Goal: Transaction & Acquisition: Book appointment/travel/reservation

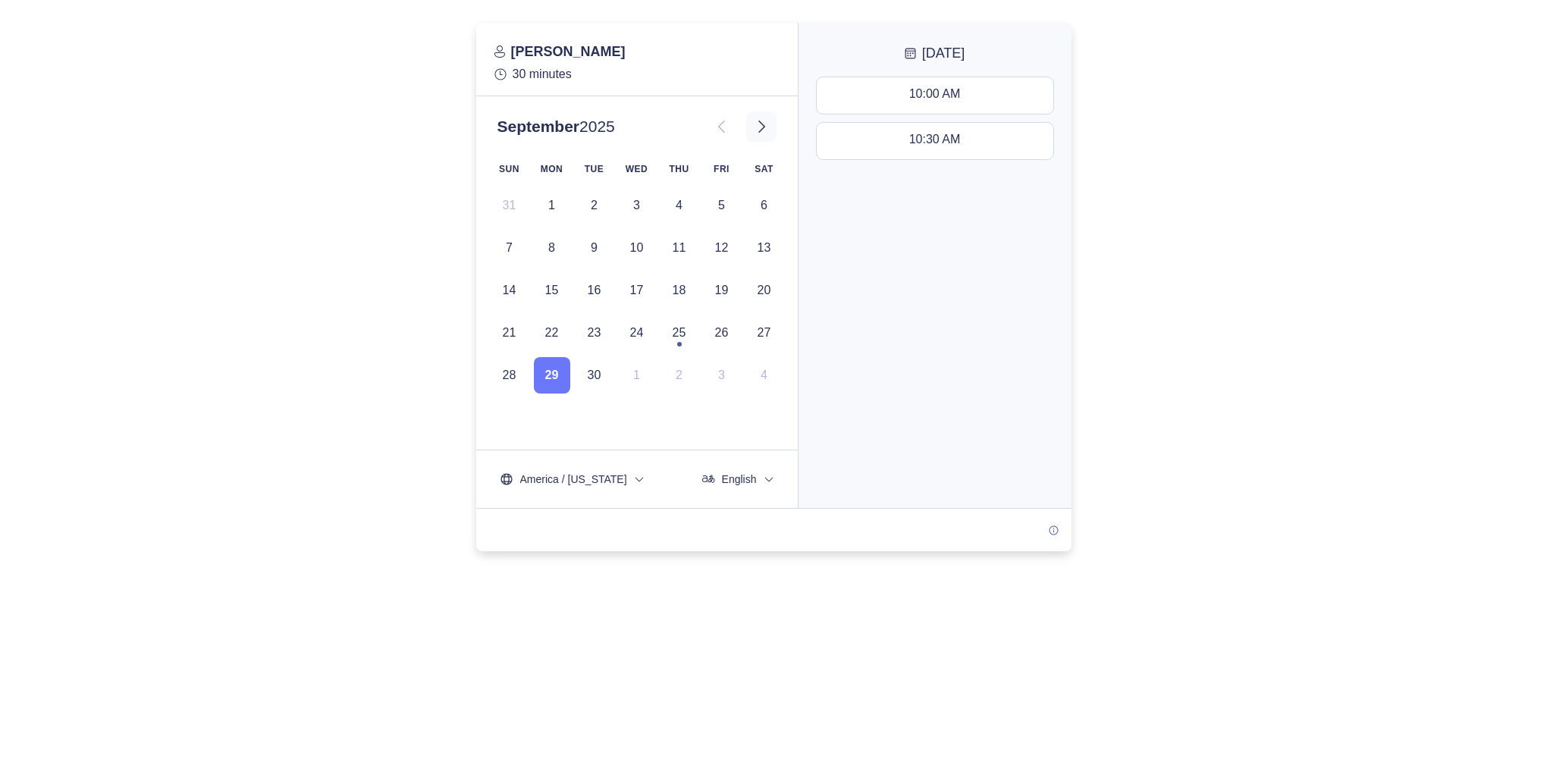
click at [765, 129] on icon at bounding box center [761, 126] width 18 height 18
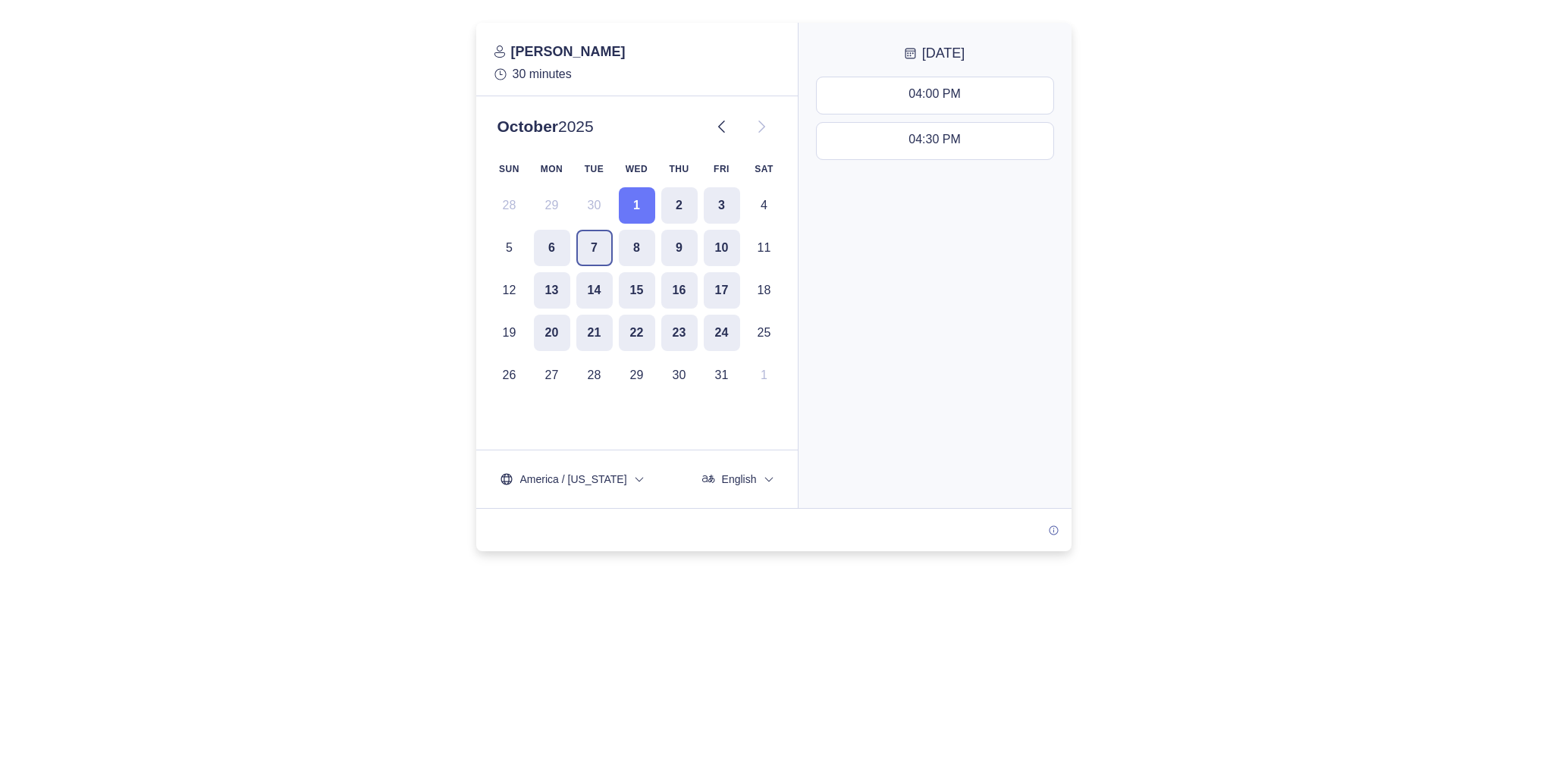
click at [586, 251] on button "7" at bounding box center [594, 248] width 36 height 36
click at [878, 99] on div "10:30 AM - 11:00 AM" at bounding box center [935, 95] width 113 height 16
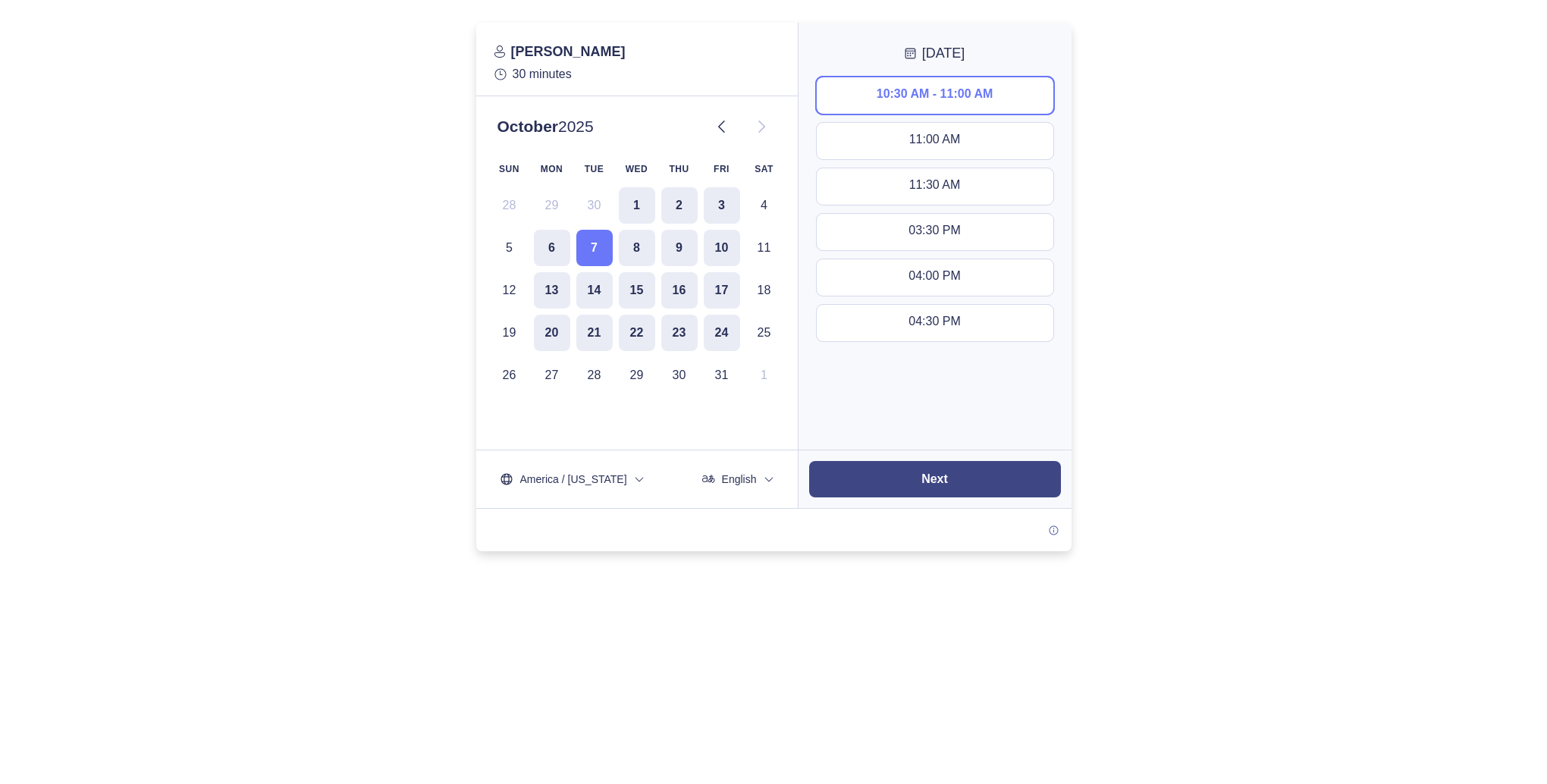
click at [963, 483] on button "Next" at bounding box center [936, 479] width 252 height 36
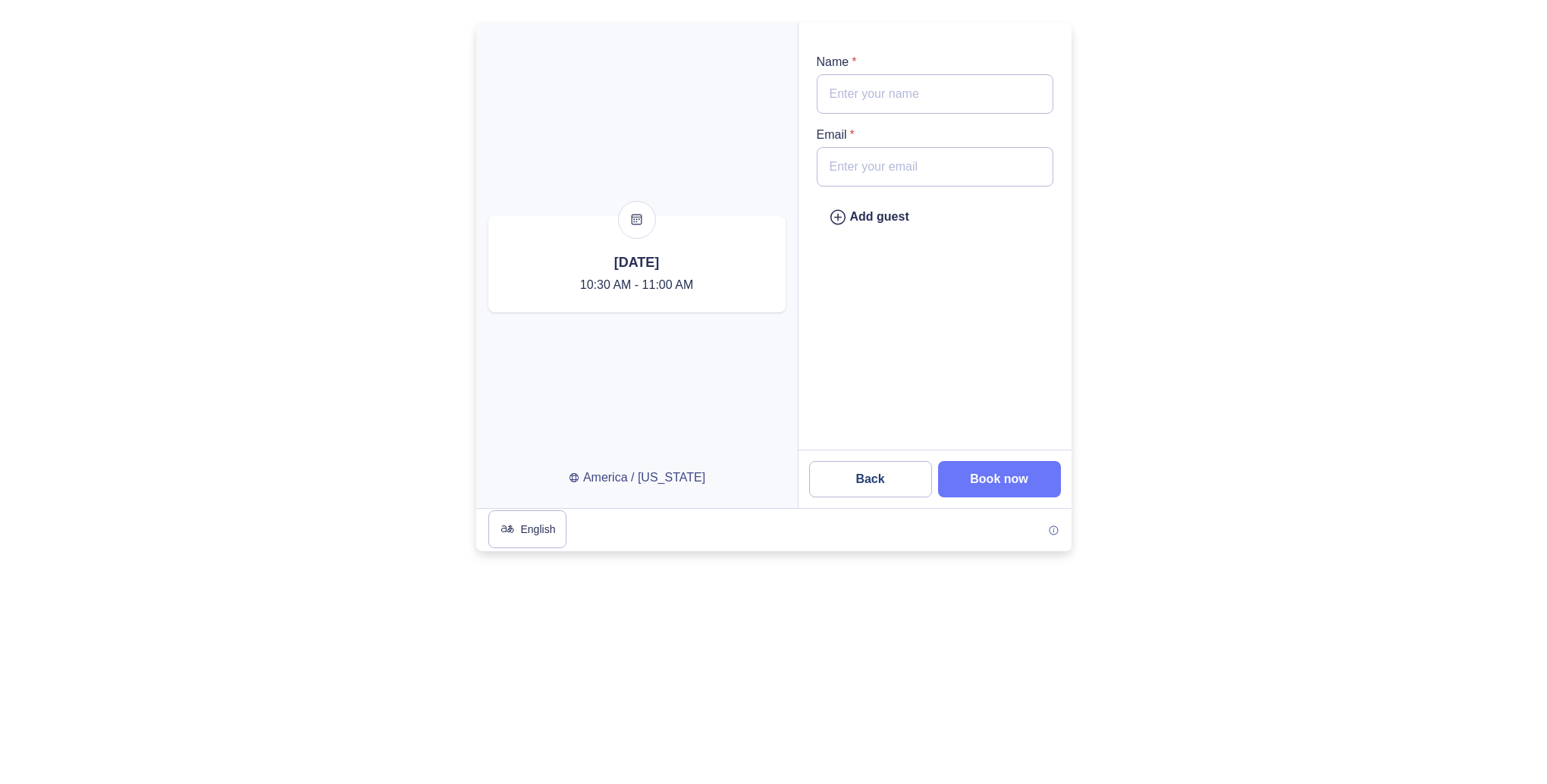
click at [853, 95] on input "Name *" at bounding box center [935, 94] width 236 height 39
type input "[PERSON_NAME]"
click at [880, 168] on input "Email *" at bounding box center [935, 167] width 236 height 39
type input "[EMAIL_ADDRESS][DOMAIN_NAME]"
click at [849, 223] on div "Add guest" at bounding box center [869, 217] width 81 height 19
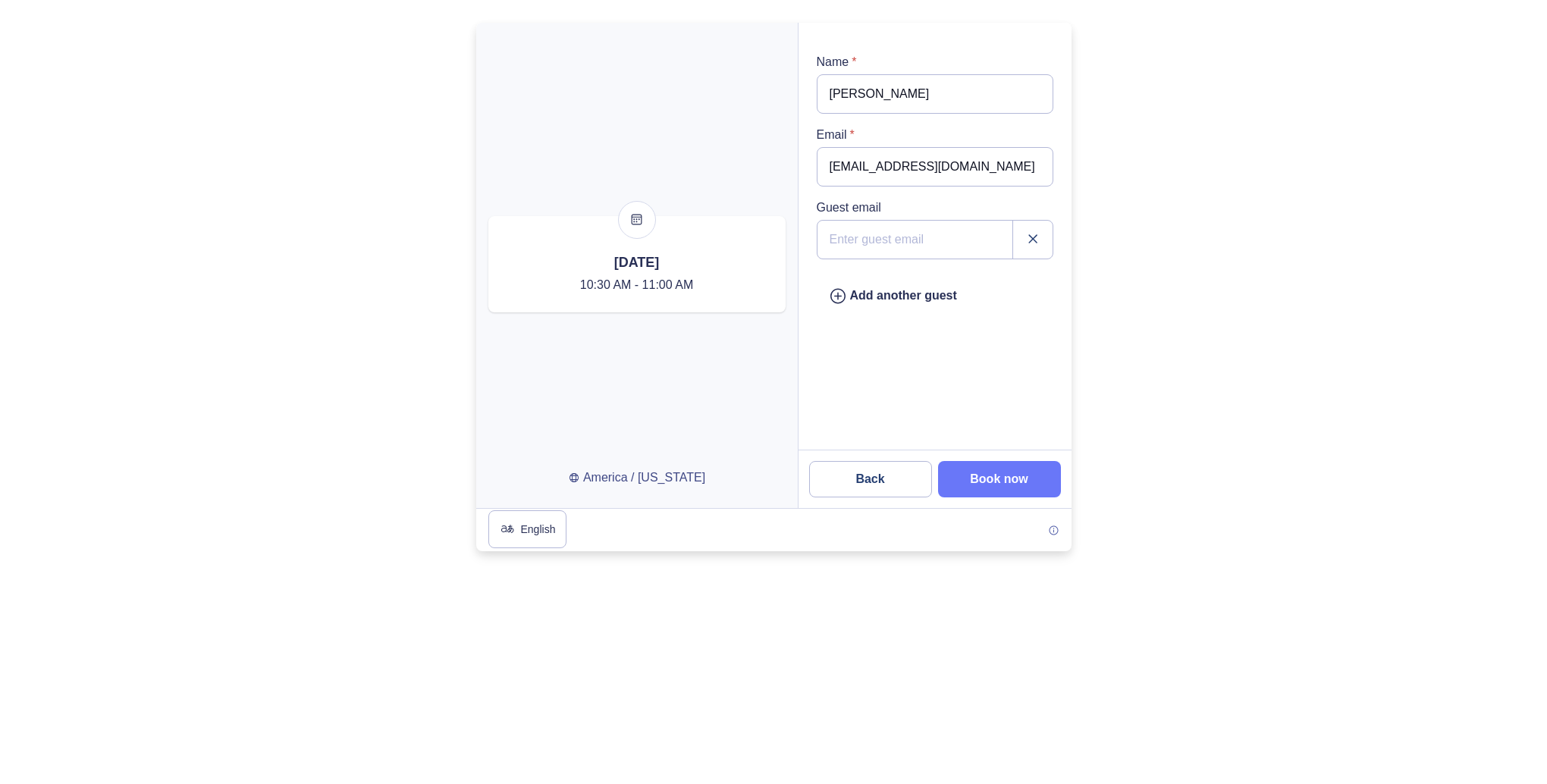
click at [849, 243] on input "email" at bounding box center [935, 239] width 236 height 39
type input "[EMAIL_ADDRESS][DOMAIN_NAME]"
click at [0, 0] on slot "Book now" at bounding box center [0, 0] width 0 height 0
